Goal: Find specific page/section: Find specific page/section

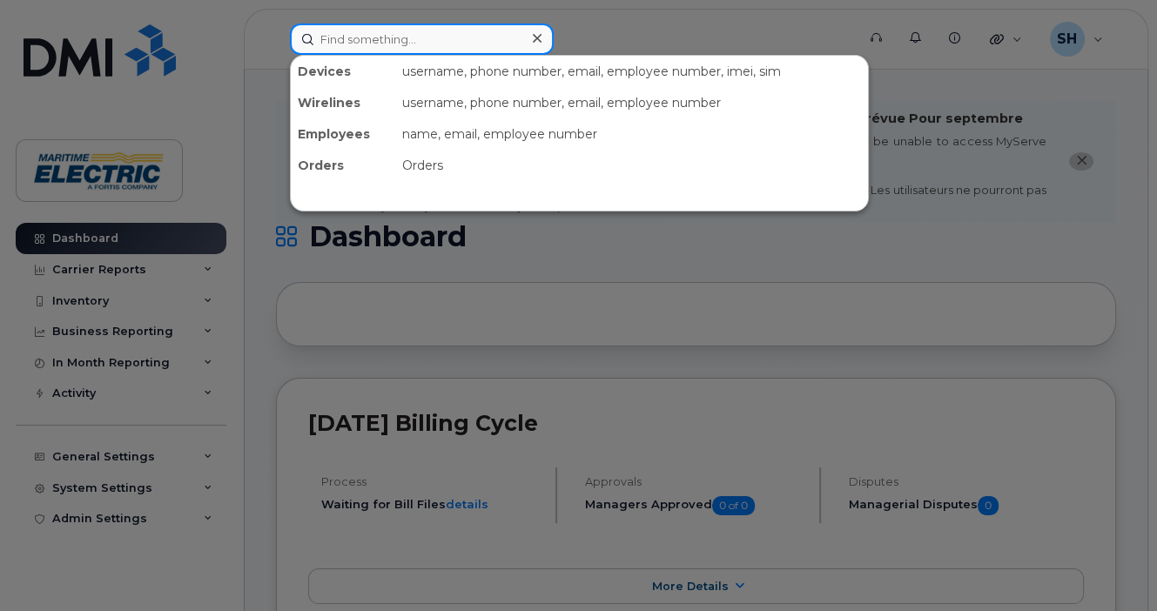
click at [359, 38] on input at bounding box center [422, 39] width 264 height 31
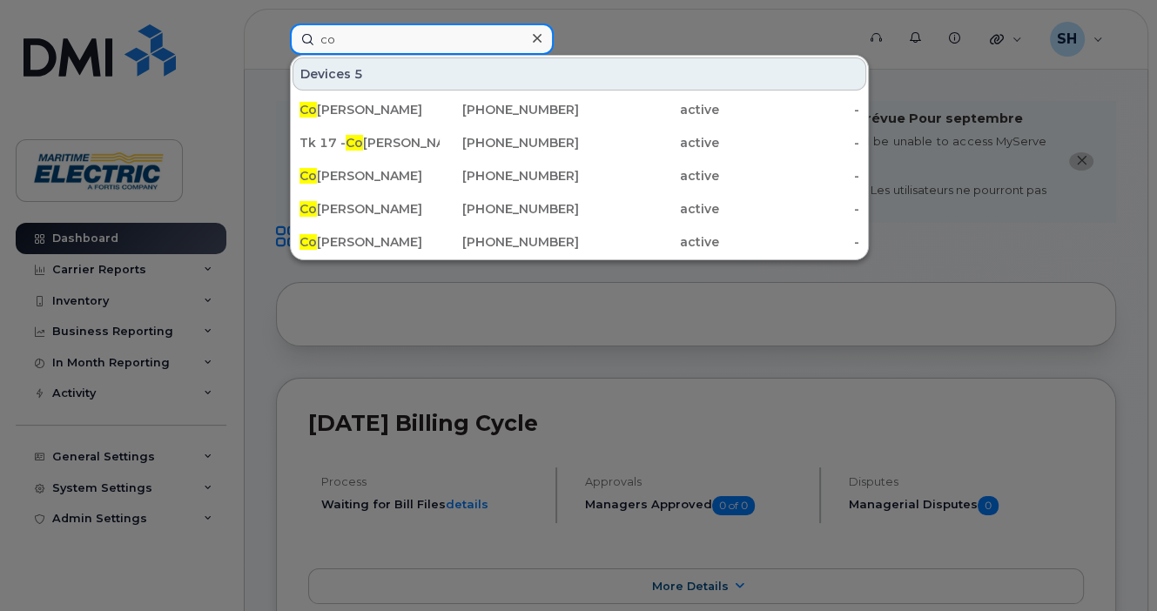
type input "c"
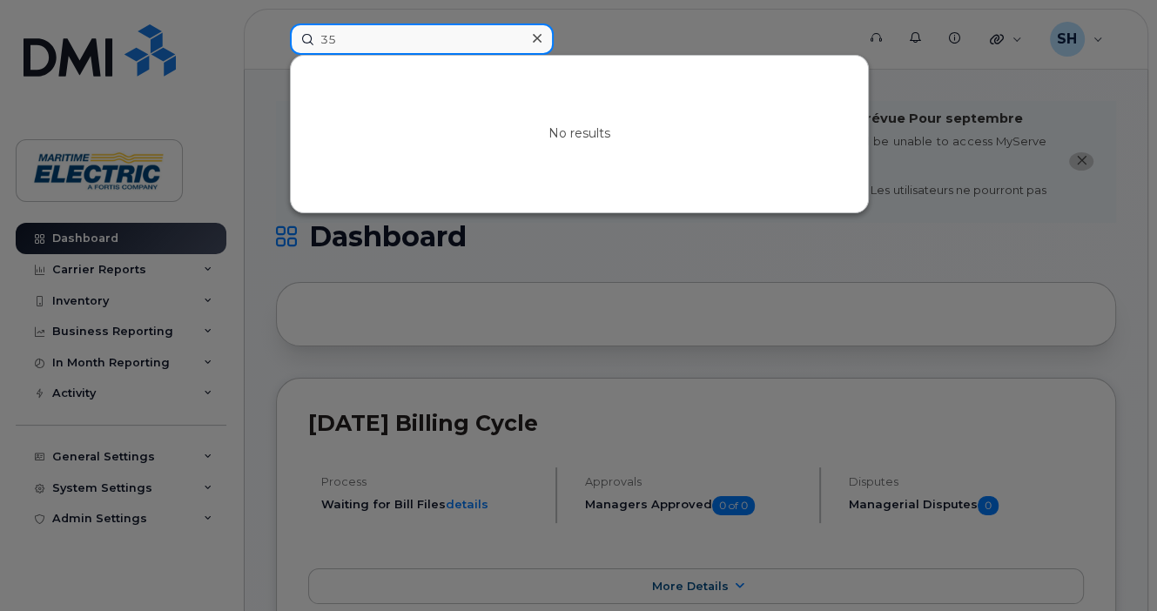
type input "3"
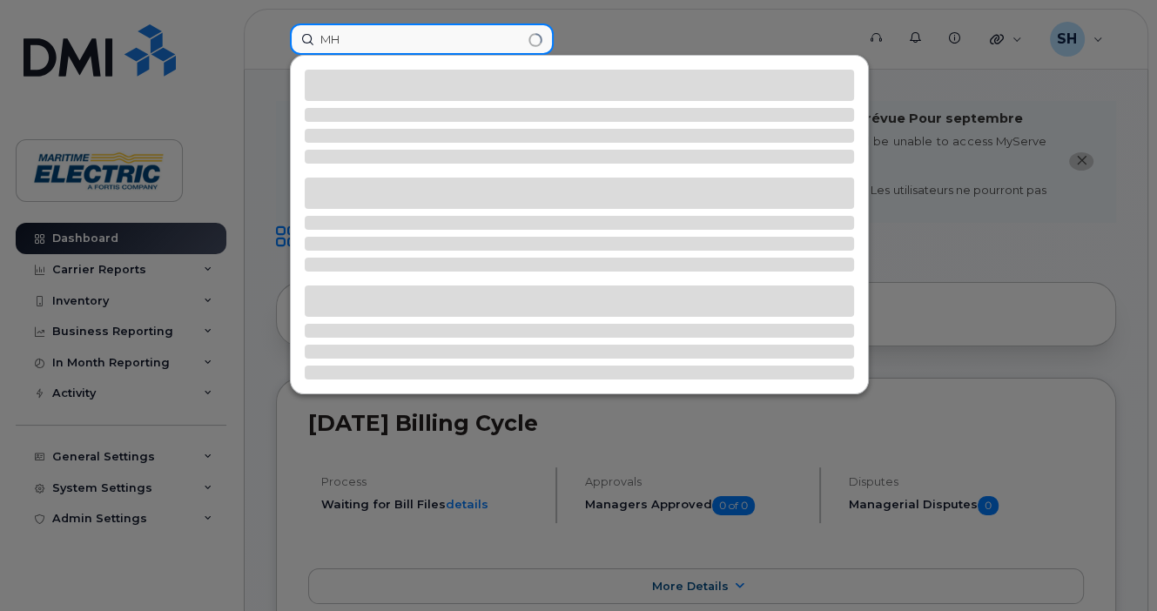
type input "M"
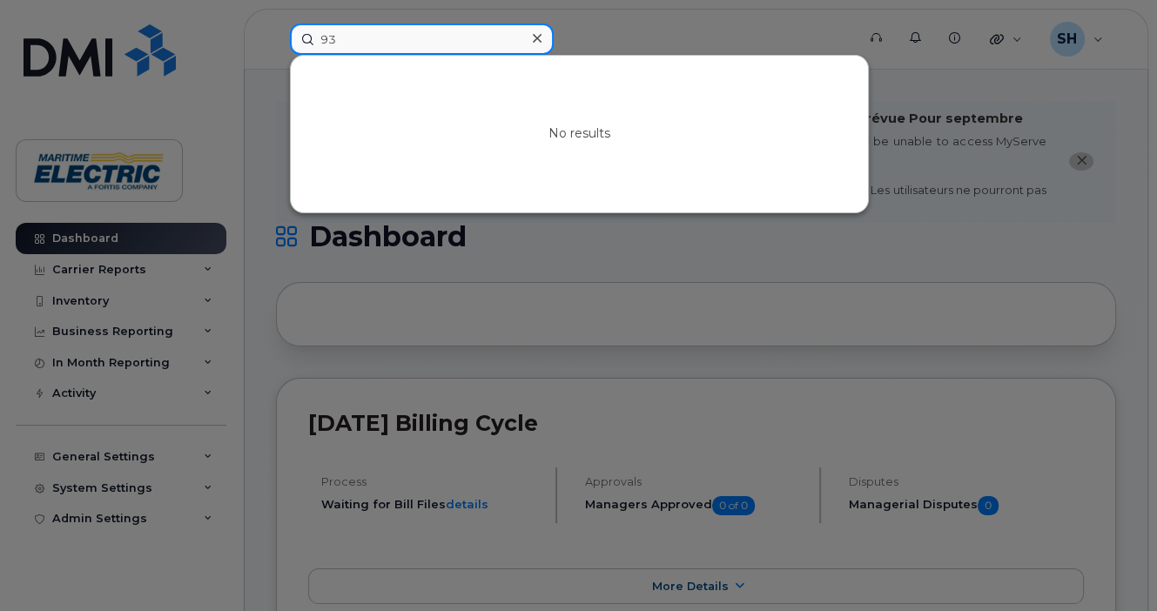
type input "9"
type input "166876"
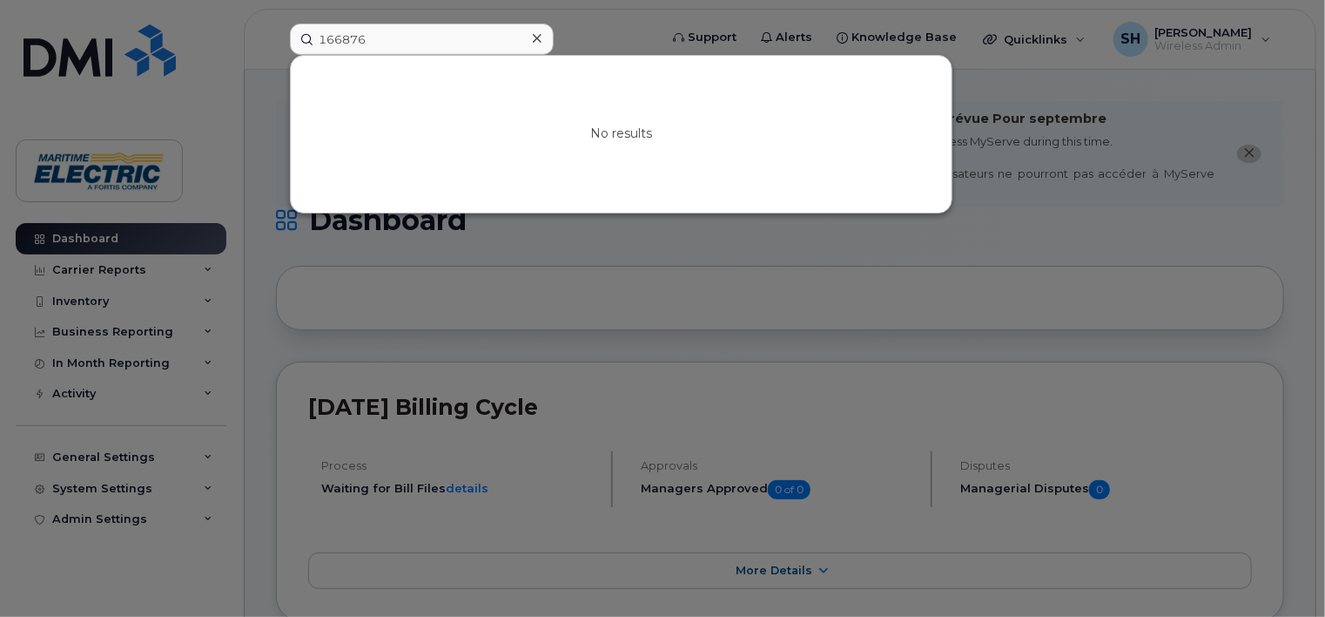
click at [543, 35] on div at bounding box center [536, 38] width 25 height 25
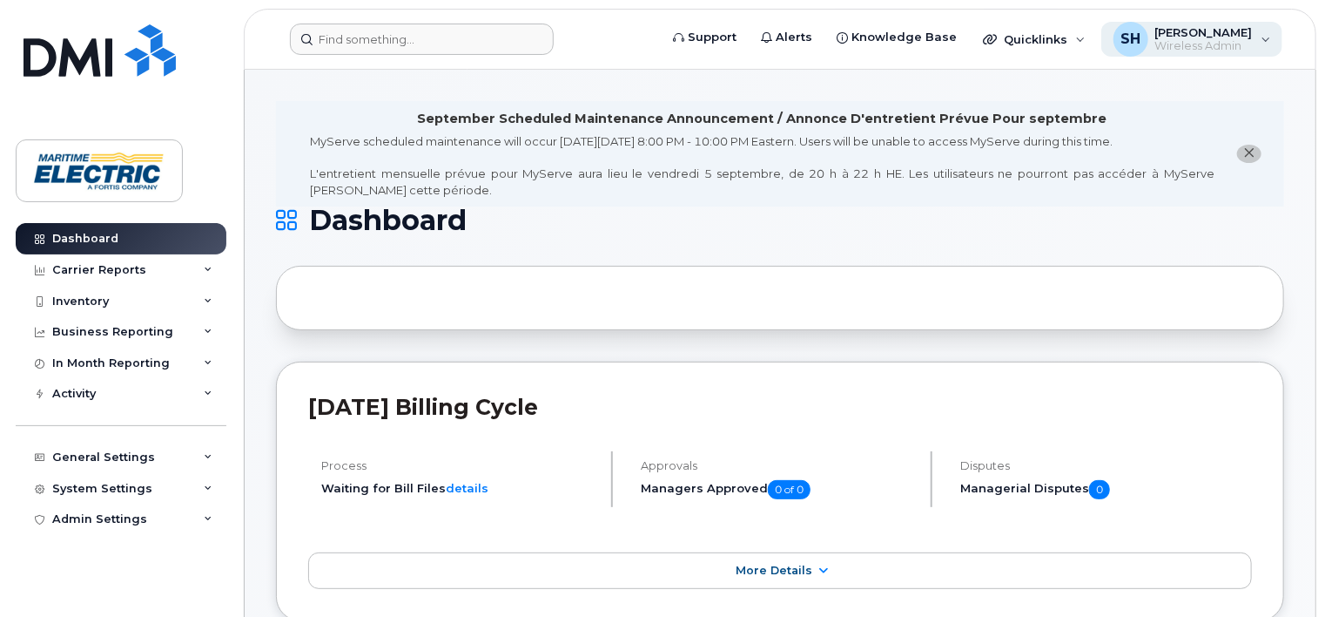
click at [1156, 44] on div "SH [PERSON_NAME] Wireless Admin" at bounding box center [1193, 39] width 182 height 35
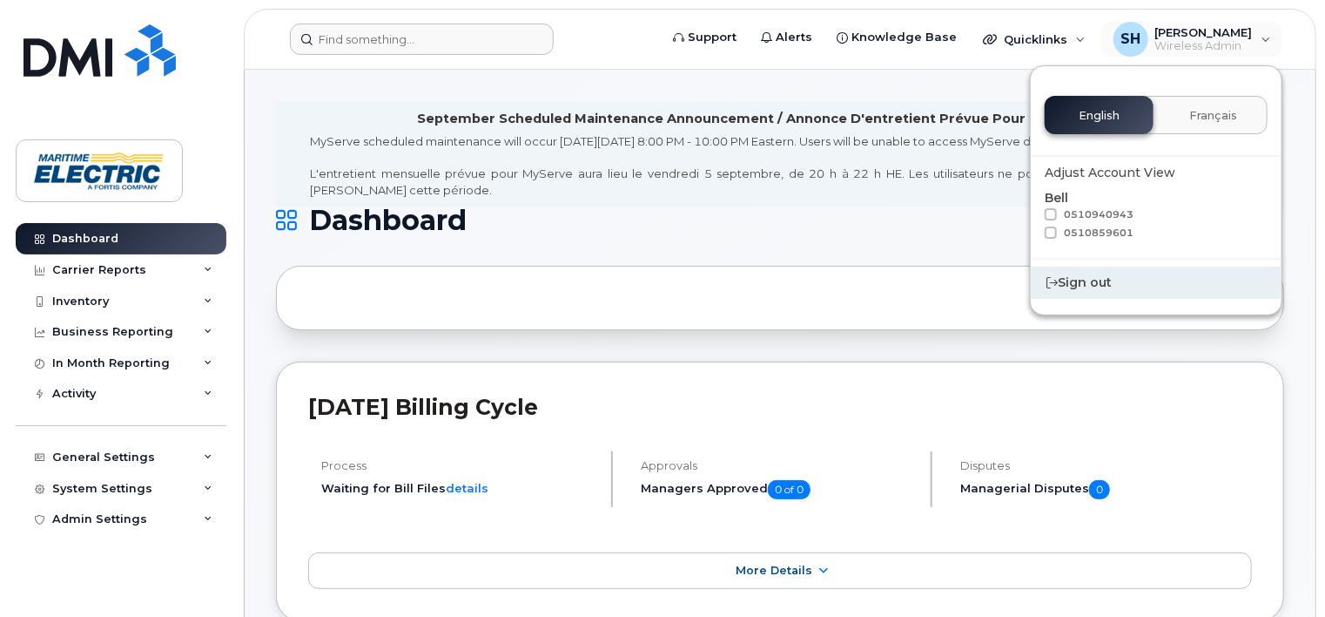
click at [1094, 281] on div "Sign out" at bounding box center [1156, 282] width 251 height 32
